Goal: Entertainment & Leisure: Consume media (video, audio)

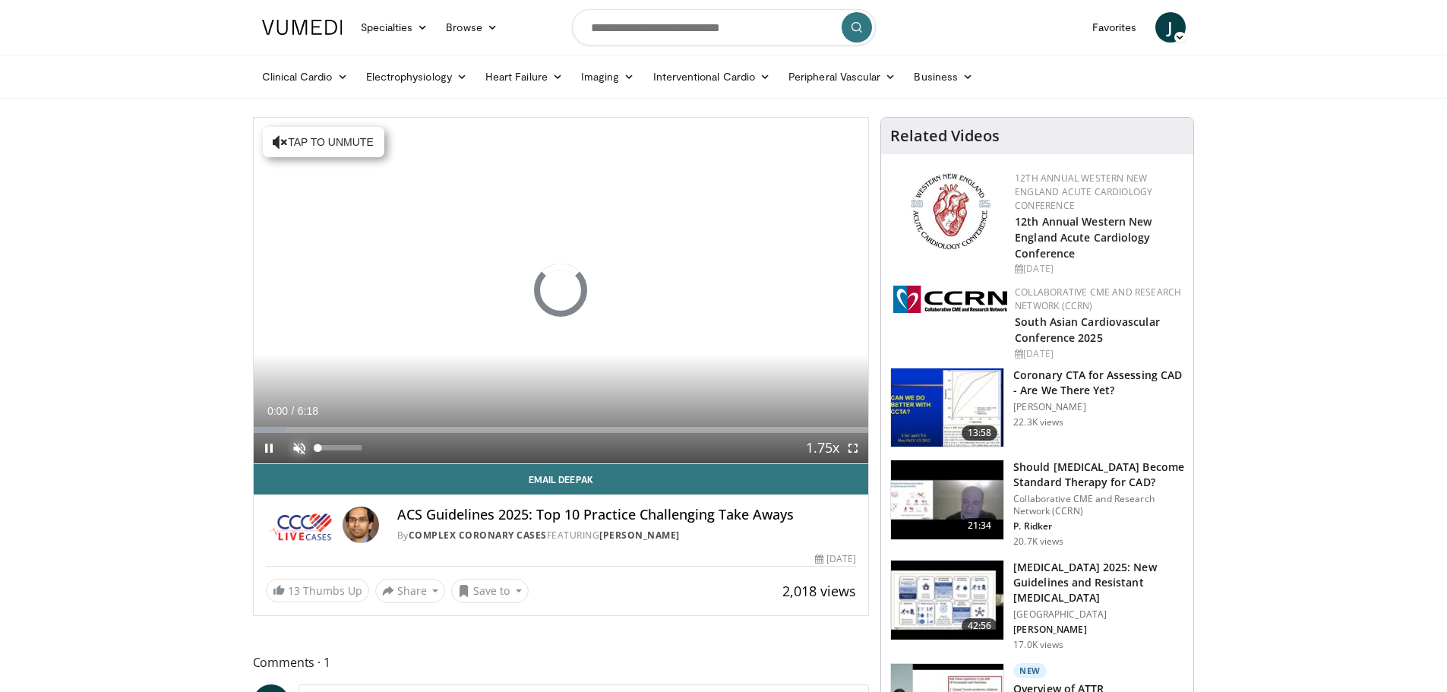
click at [296, 451] on span "Video Player" at bounding box center [299, 448] width 30 height 30
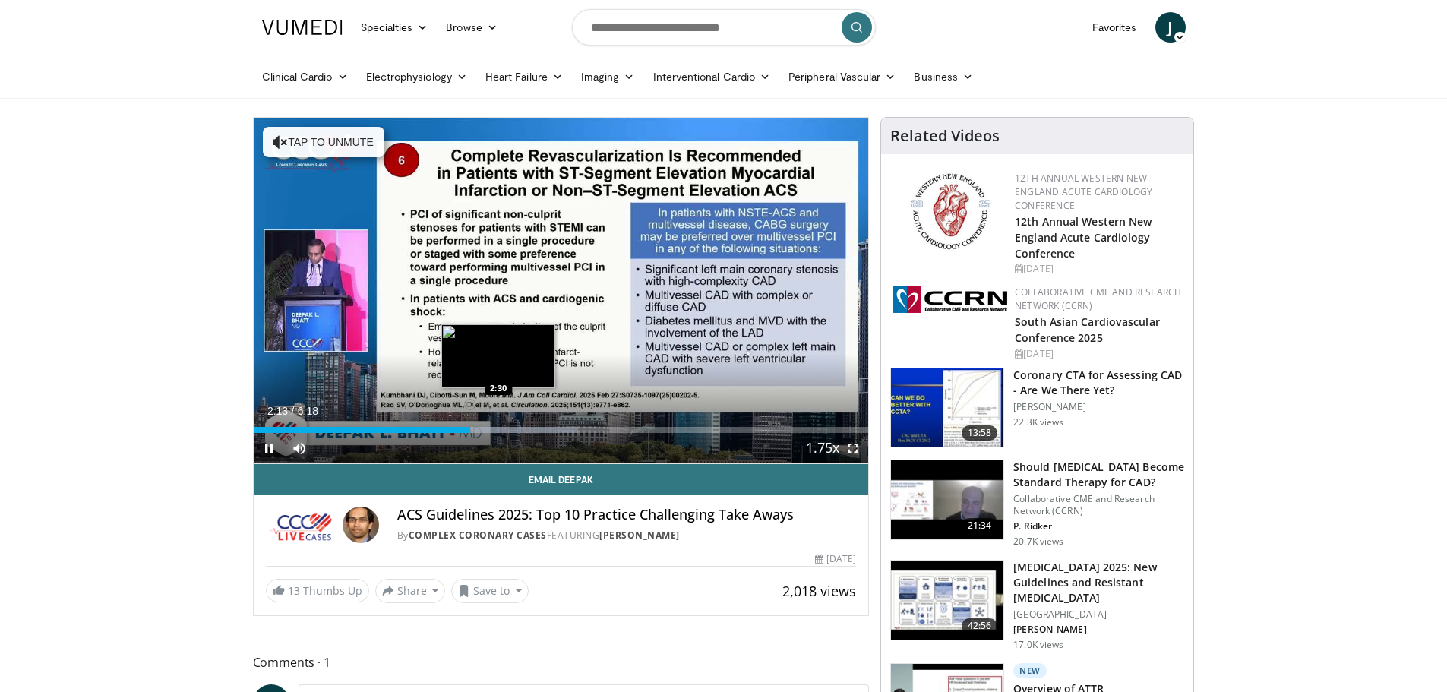
click at [499, 432] on div "Progress Bar" at bounding box center [498, 430] width 159 height 6
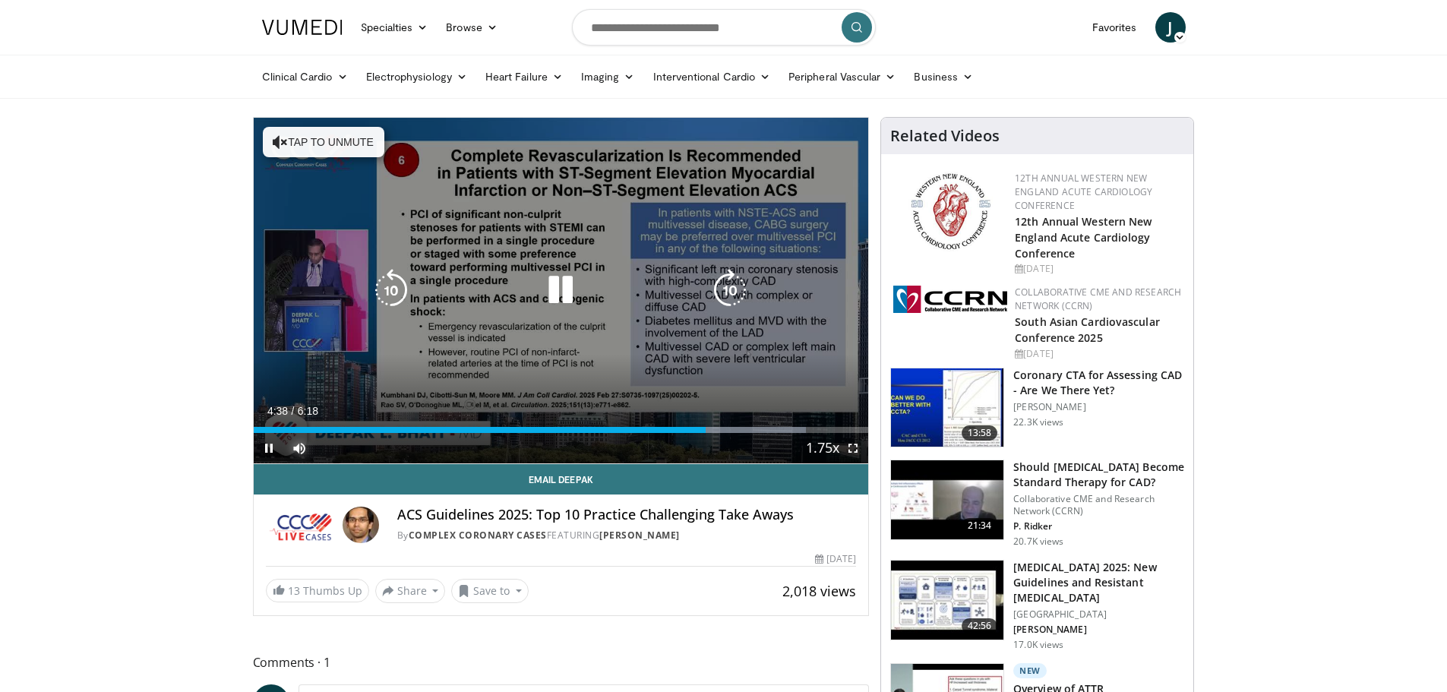
click at [754, 433] on div "Current Time 4:38 / Duration 6:18 Pause Skip Backward Skip Forward Mute 0% Load…" at bounding box center [561, 448] width 615 height 30
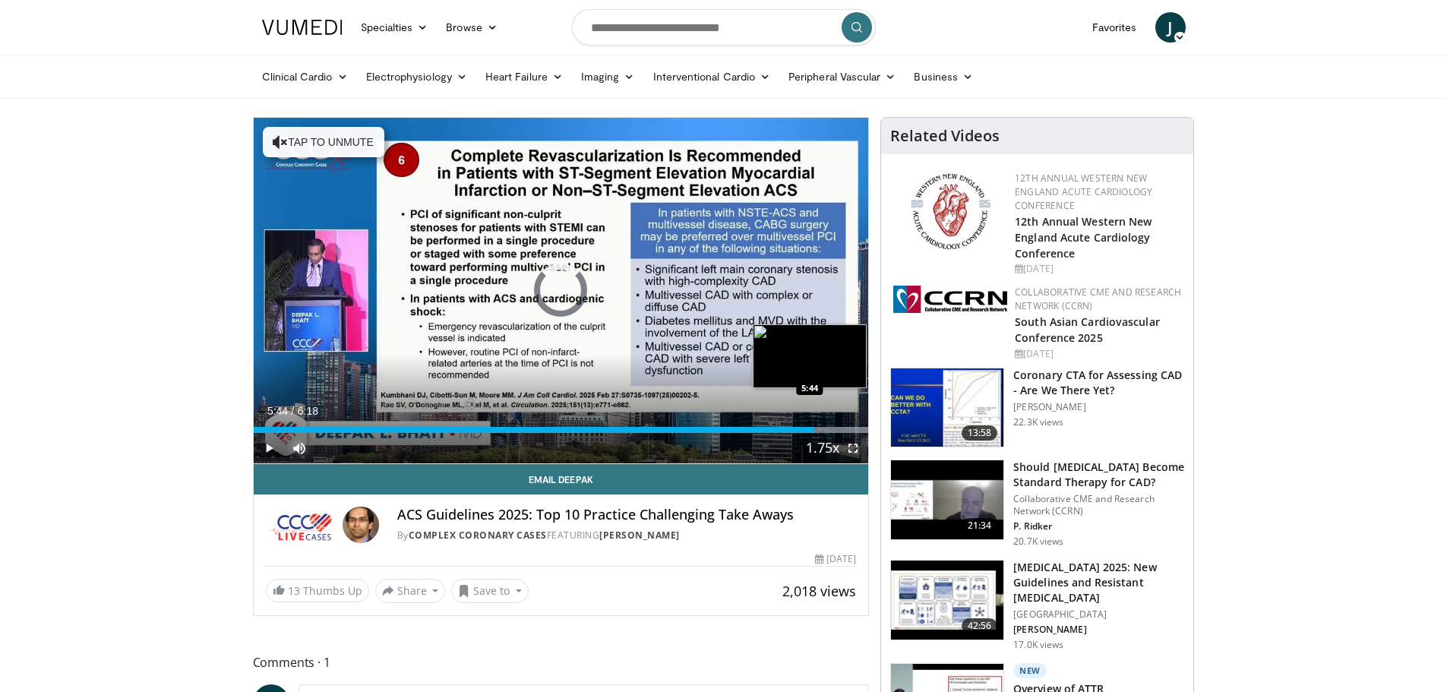
click at [814, 432] on div "Loaded : 100.00% 5:44 5:44" at bounding box center [561, 430] width 615 height 6
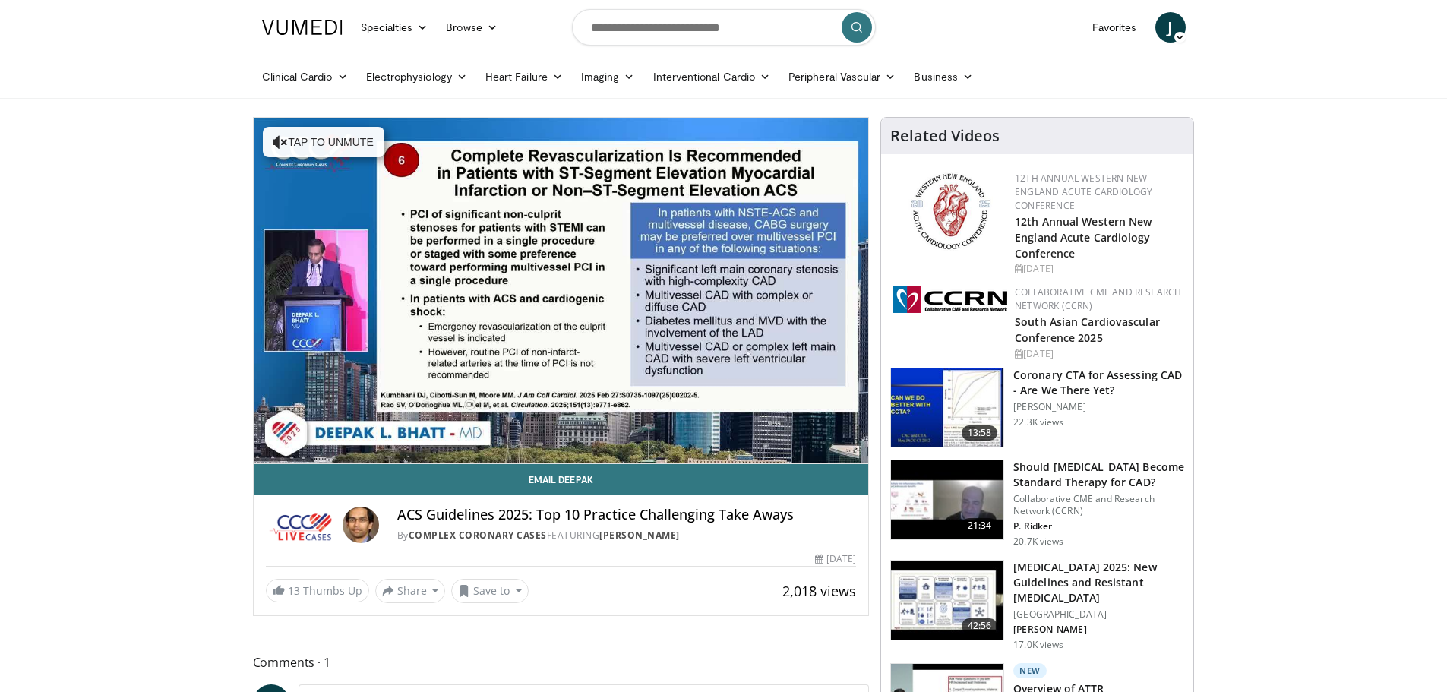
click at [851, 432] on div "10 seconds Tap to unmute" at bounding box center [561, 291] width 615 height 346
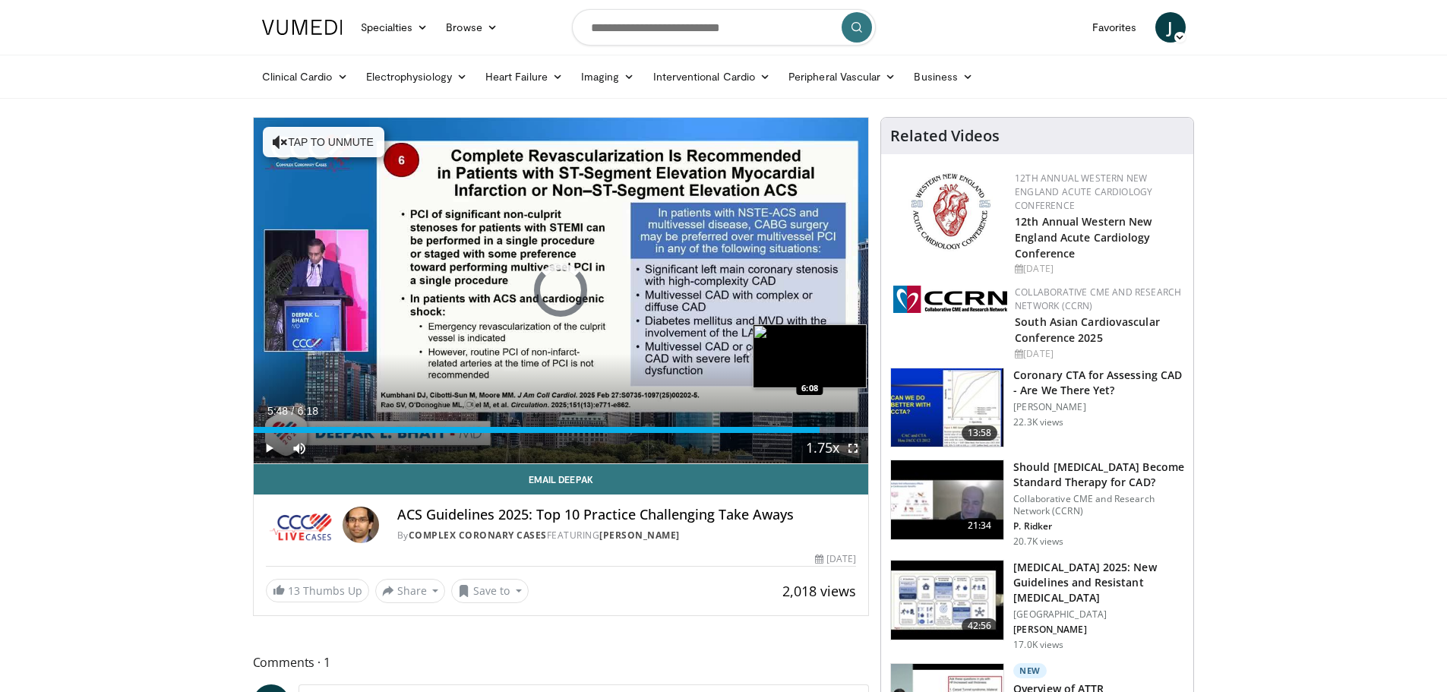
click at [852, 429] on div "Loaded : 100.00% 5:48 6:08" at bounding box center [561, 430] width 615 height 6
